Goal: Information Seeking & Learning: Get advice/opinions

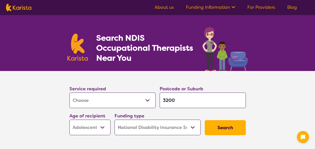
select select "[MEDICAL_DATA]"
select select "AS"
select select "NDIS"
select select "[MEDICAL_DATA]"
select select "AS"
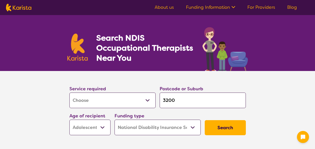
select select "NDIS"
click at [191, 102] on input "3200" at bounding box center [203, 101] width 86 height 16
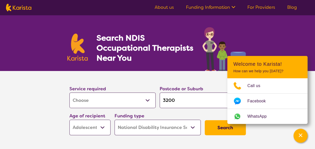
type input "320"
type input "32"
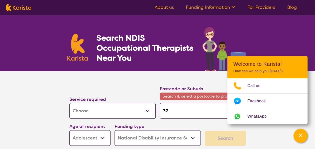
type input "3"
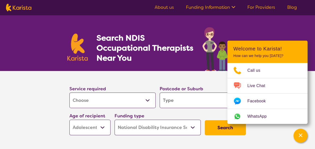
click at [191, 102] on input "search" at bounding box center [203, 101] width 86 height 16
type input "g"
type input "gr"
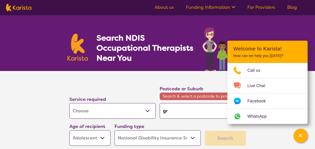
type input "gre"
type input "gree"
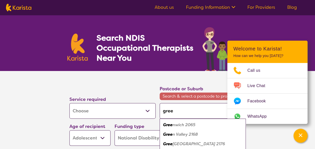
type input "green"
type input "greens"
click at [192, 126] on em "borough 3088" at bounding box center [191, 124] width 28 height 5
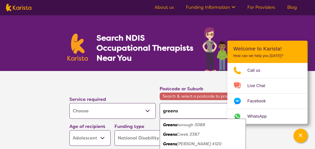
type input "3088"
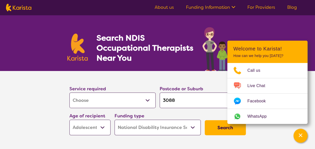
click at [217, 127] on button "Search" at bounding box center [225, 127] width 41 height 15
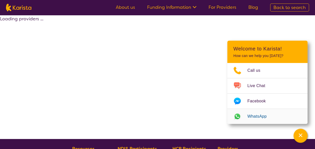
select select "by_score"
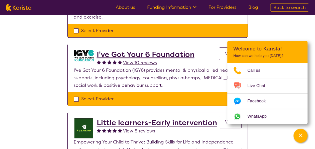
scroll to position [169, 0]
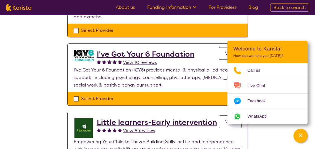
drag, startPoint x: 299, startPoint y: 134, endPoint x: 282, endPoint y: 18, distance: 117.7
click at [301, 134] on icon "Channel Menu" at bounding box center [301, 135] width 4 height 4
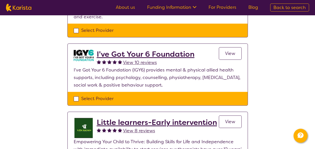
click at [153, 55] on h2 "I've Got Your 6 Foundation" at bounding box center [146, 54] width 98 height 9
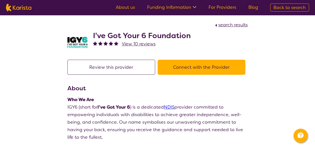
click at [214, 63] on button "Connect with the Provider" at bounding box center [202, 67] width 88 height 15
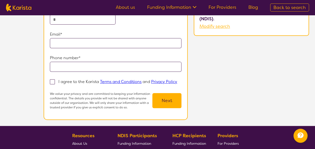
scroll to position [78, 0]
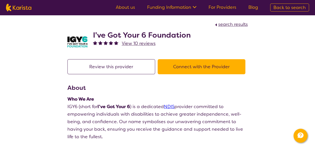
scroll to position [2, 0]
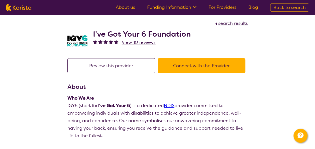
select select "by_score"
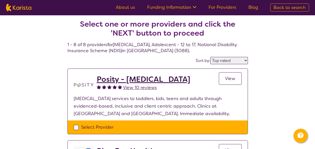
scroll to position [169, 0]
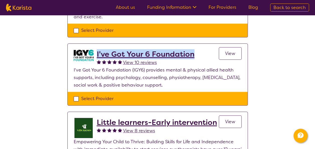
drag, startPoint x: 200, startPoint y: 54, endPoint x: 97, endPoint y: 54, distance: 103.5
click at [97, 54] on div "I've Got Your 6 Foundation View 10 reviews View" at bounding box center [169, 58] width 145 height 17
copy h2 "I've Got Your 6 Foundation"
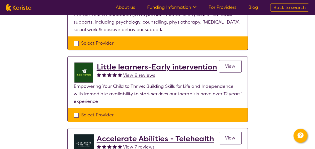
scroll to position [225, 0]
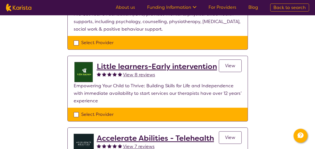
click at [187, 66] on h2 "Little learners-Early intervention" at bounding box center [157, 66] width 120 height 9
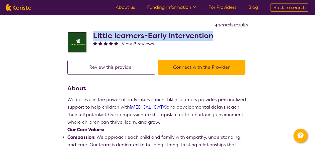
drag, startPoint x: 217, startPoint y: 36, endPoint x: 94, endPoint y: 36, distance: 123.6
click at [94, 36] on div "Little learners-Early intervention View 8 reviews" at bounding box center [157, 41] width 180 height 25
copy h2 "Little learners-Early intervention"
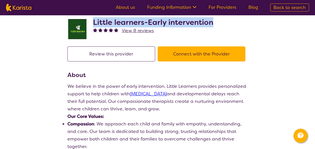
scroll to position [14, 0]
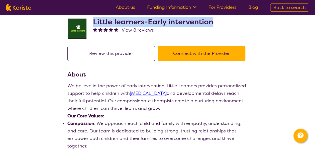
scroll to position [111, 0]
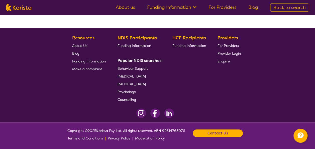
select select "by_score"
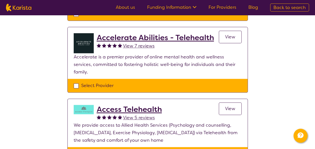
scroll to position [326, 0]
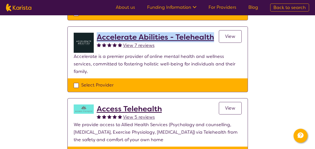
drag, startPoint x: 215, startPoint y: 36, endPoint x: 98, endPoint y: 33, distance: 116.9
click at [98, 33] on div "Accelerate Abilities - Telehealth View 7 reviews View" at bounding box center [169, 43] width 145 height 20
copy h2 "Accelerate Abilities - Telehealth"
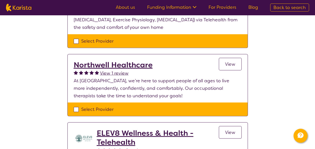
scroll to position [439, 0]
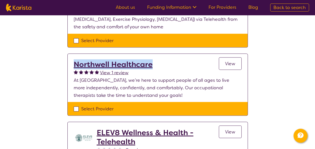
drag, startPoint x: 157, startPoint y: 57, endPoint x: 75, endPoint y: 54, distance: 82.3
click at [75, 60] on div "Northwell Healthcare View 1 review View" at bounding box center [158, 68] width 168 height 17
copy h2 "Northwell Healthcare"
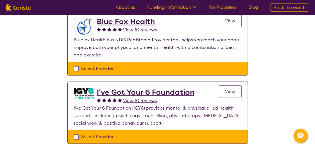
scroll to position [0, 0]
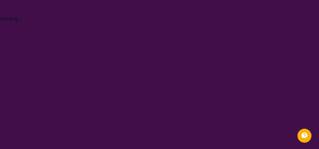
select select "[MEDICAL_DATA]"
select select "AS"
select select "NDIS"
select select "[MEDICAL_DATA]"
select select "AS"
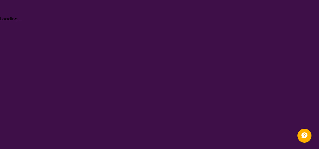
select select "NDIS"
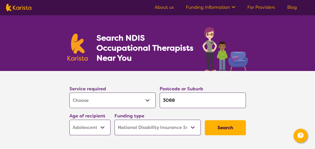
click at [190, 103] on input "3088" at bounding box center [203, 101] width 86 height 16
type input "308"
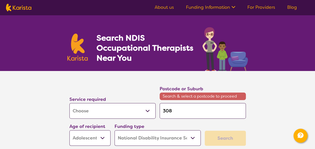
type input "30"
type input "3"
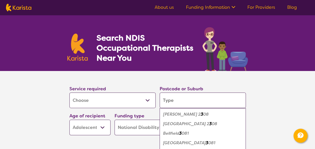
type input "c"
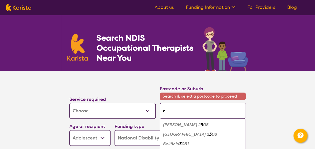
type input "ca"
type input "cam"
type input "camb"
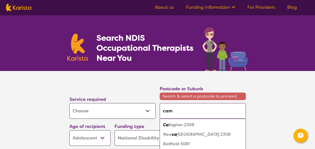
type input "camb"
type input "cambe"
type input "camber"
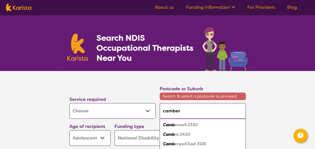
type input "camberw"
type input "camberwe"
type input "camberwel"
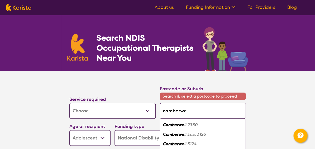
type input "camberwel"
type input "camberwell"
click at [196, 125] on em "2330" at bounding box center [192, 124] width 10 height 5
type input "2330"
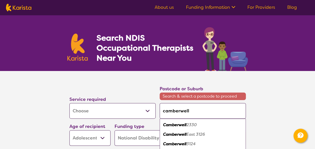
type input "2330"
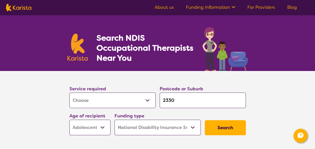
click at [220, 127] on button "Search" at bounding box center [225, 127] width 41 height 15
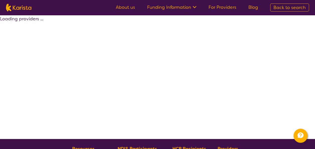
select select "by_score"
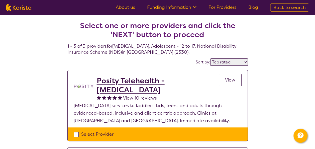
select select "[MEDICAL_DATA]"
select select "AS"
select select "NDIS"
select select "[MEDICAL_DATA]"
select select "AS"
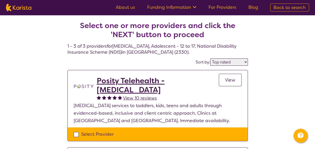
select select "NDIS"
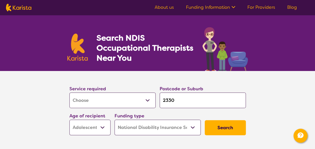
click at [182, 103] on input "2330" at bounding box center [203, 101] width 86 height 16
type input "233"
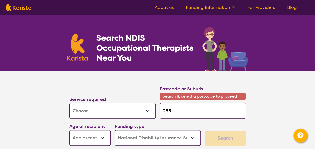
type input "23"
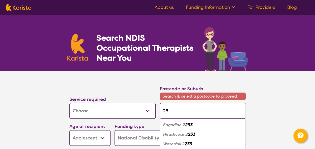
type input "2"
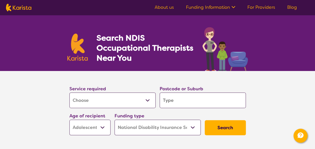
type input "r"
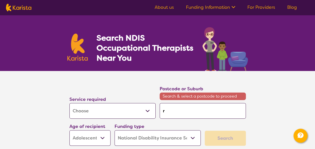
type input "ro"
type input "row"
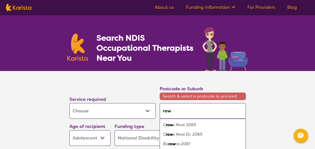
type input "rowv"
type input "rowvi"
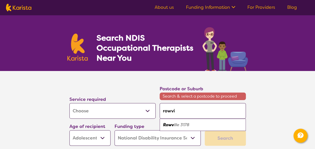
type input "rowvil"
type input "rowvill"
type input "rowville"
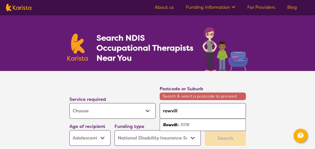
type input "rowville"
type input "Rowville"
click at [193, 124] on div "Rowville 3178" at bounding box center [202, 125] width 81 height 10
type input "3178"
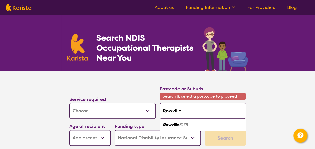
type input "3178"
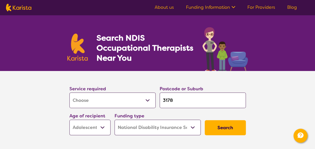
click at [218, 123] on button "Search" at bounding box center [225, 127] width 41 height 15
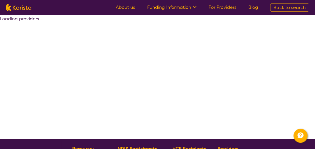
select select "by_score"
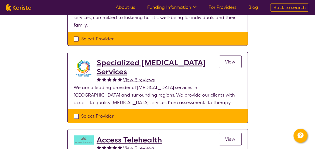
scroll to position [432, 0]
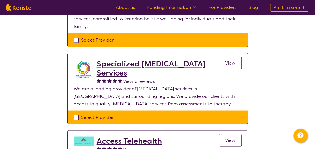
click at [100, 59] on h2 "Specialized [MEDICAL_DATA] Services" at bounding box center [158, 68] width 122 height 18
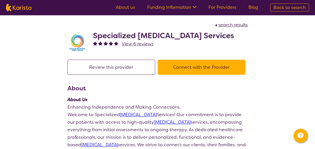
drag, startPoint x: 128, startPoint y: 45, endPoint x: 91, endPoint y: 36, distance: 37.4
click at [91, 36] on div "Specialized [MEDICAL_DATA] Services View 6 reviews" at bounding box center [157, 41] width 180 height 25
copy h2 "Specialized [MEDICAL_DATA] Services"
click at [226, 75] on button "Connect with the Provider" at bounding box center [202, 67] width 88 height 15
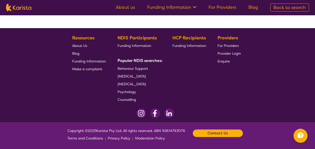
select select "by_score"
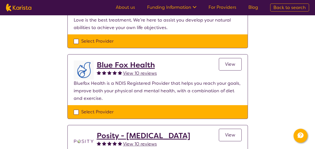
scroll to position [0, 0]
